Goal: Transaction & Acquisition: Purchase product/service

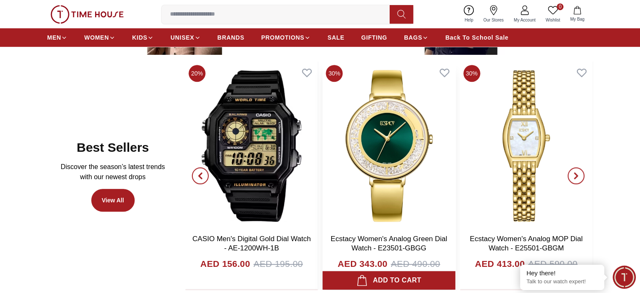
scroll to position [446, 0]
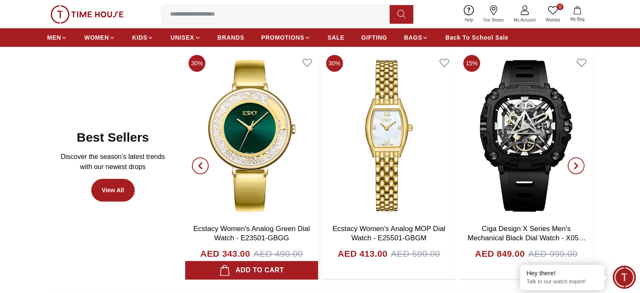
click at [461, 151] on img at bounding box center [526, 135] width 133 height 168
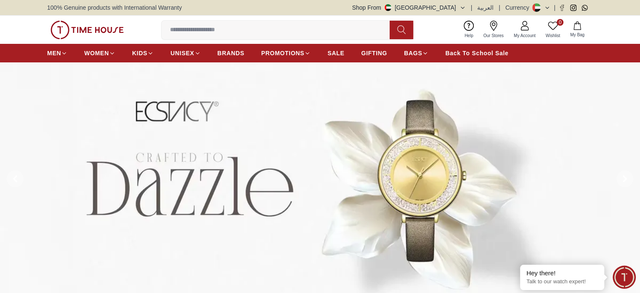
scroll to position [446, 0]
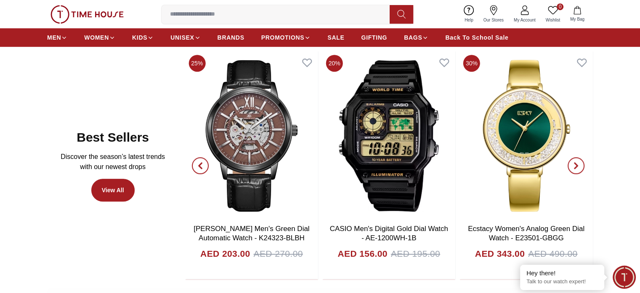
click at [578, 165] on icon "button" at bounding box center [576, 165] width 3 height 5
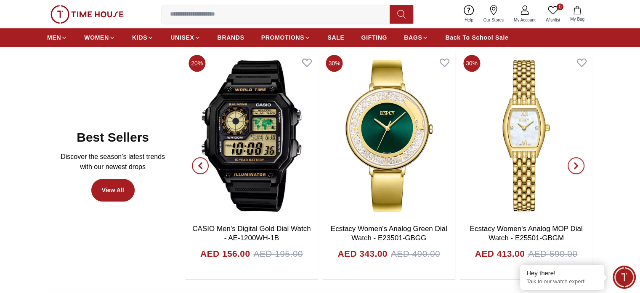
click at [578, 165] on icon "button" at bounding box center [576, 165] width 3 height 5
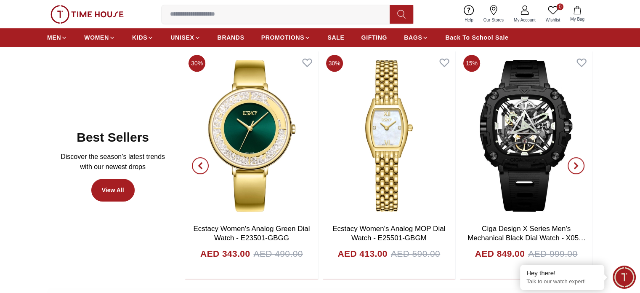
click at [578, 165] on icon "button" at bounding box center [576, 165] width 3 height 5
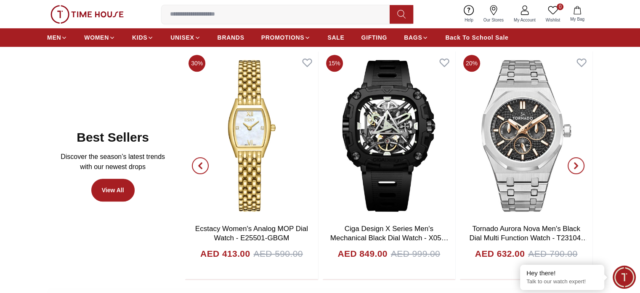
click at [578, 165] on icon "button" at bounding box center [576, 165] width 3 height 5
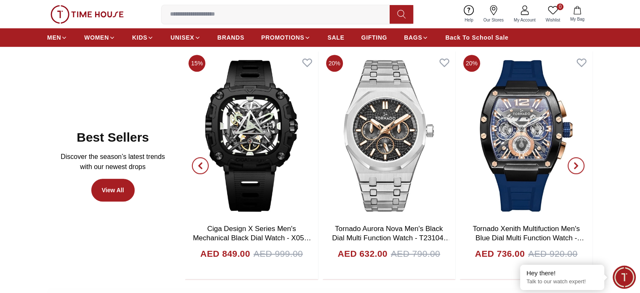
click at [578, 165] on icon "button" at bounding box center [576, 165] width 3 height 5
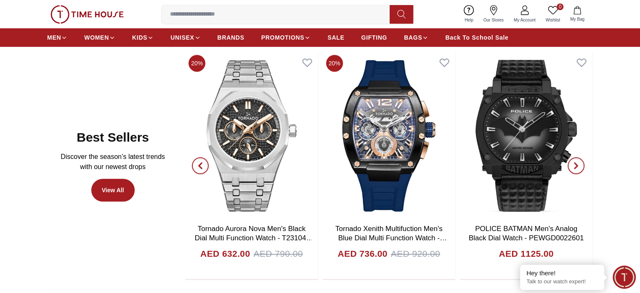
click at [578, 165] on icon "button" at bounding box center [576, 165] width 3 height 5
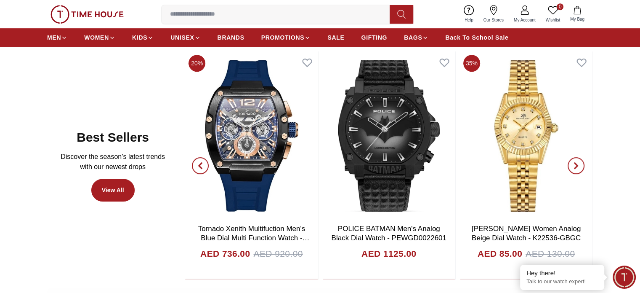
click at [578, 165] on icon "button" at bounding box center [576, 165] width 3 height 5
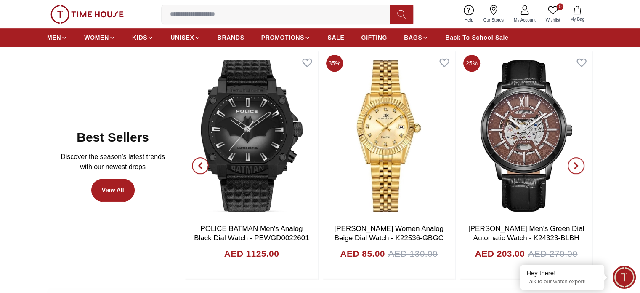
click at [579, 168] on icon "button" at bounding box center [576, 165] width 7 height 7
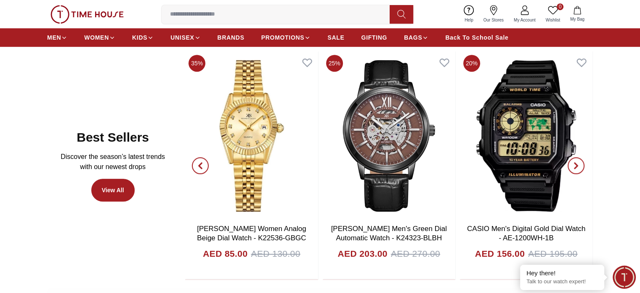
click at [578, 164] on icon "button" at bounding box center [576, 165] width 7 height 7
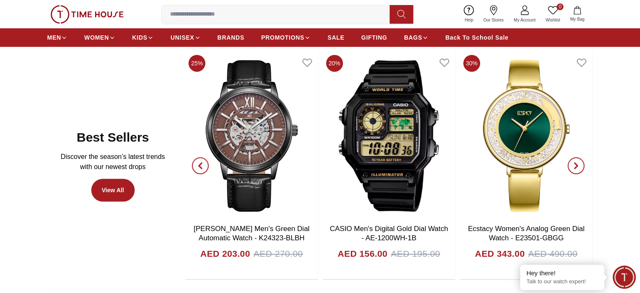
click at [578, 164] on icon "button" at bounding box center [576, 165] width 7 height 7
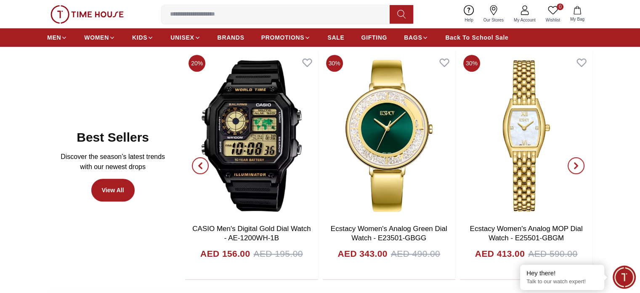
click at [578, 164] on icon "button" at bounding box center [576, 165] width 7 height 7
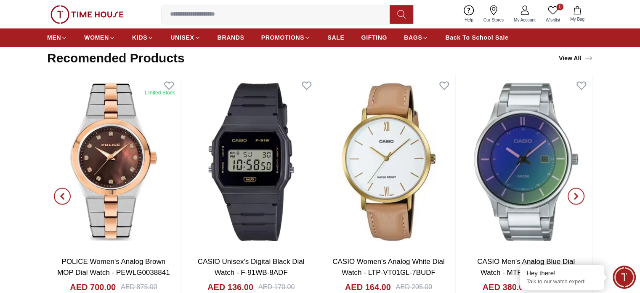
scroll to position [1405, 0]
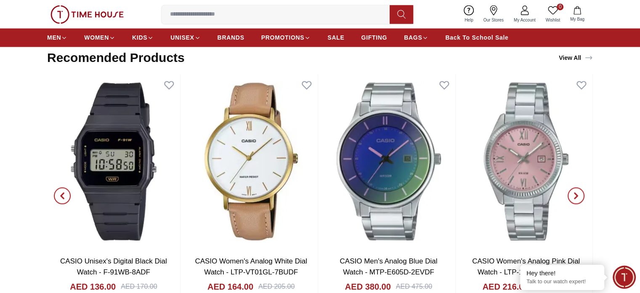
click at [61, 193] on icon "button" at bounding box center [62, 195] width 3 height 5
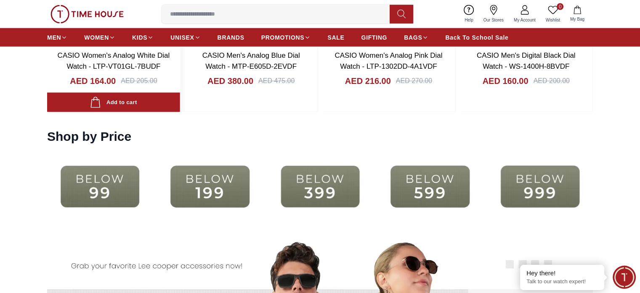
scroll to position [1610, 0]
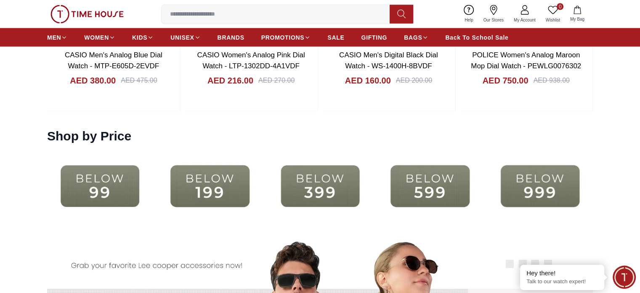
click at [337, 180] on img at bounding box center [320, 186] width 106 height 68
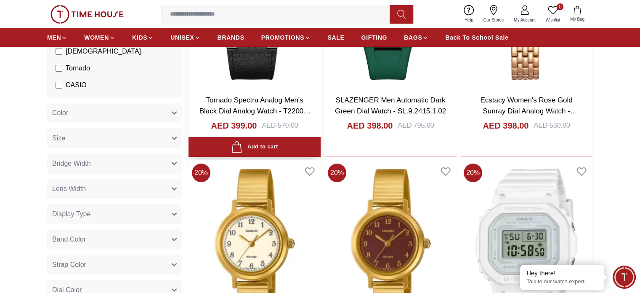
scroll to position [216, 0]
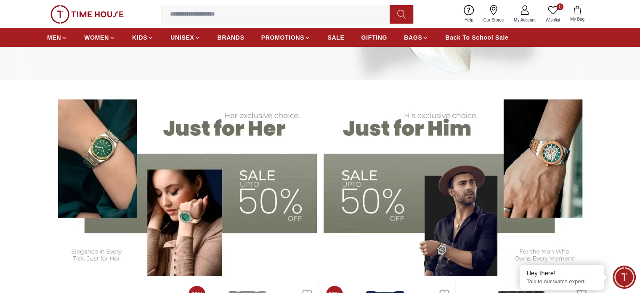
scroll to position [1610, 0]
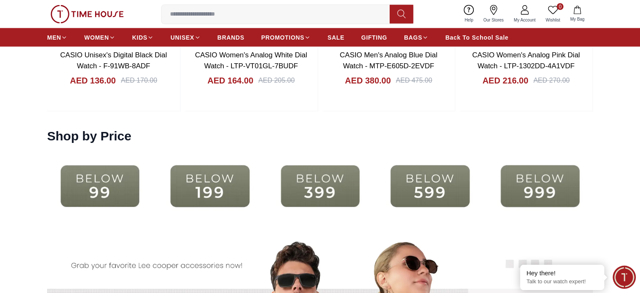
click at [234, 187] on img at bounding box center [210, 186] width 106 height 68
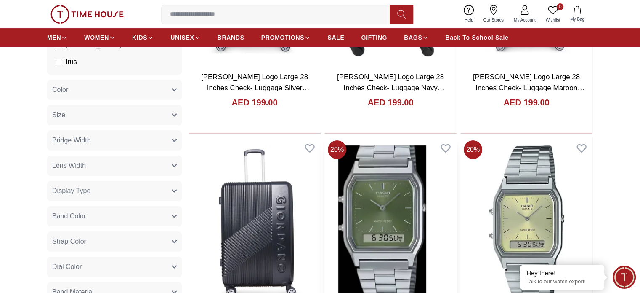
scroll to position [230, 0]
